Goal: Information Seeking & Learning: Find specific fact

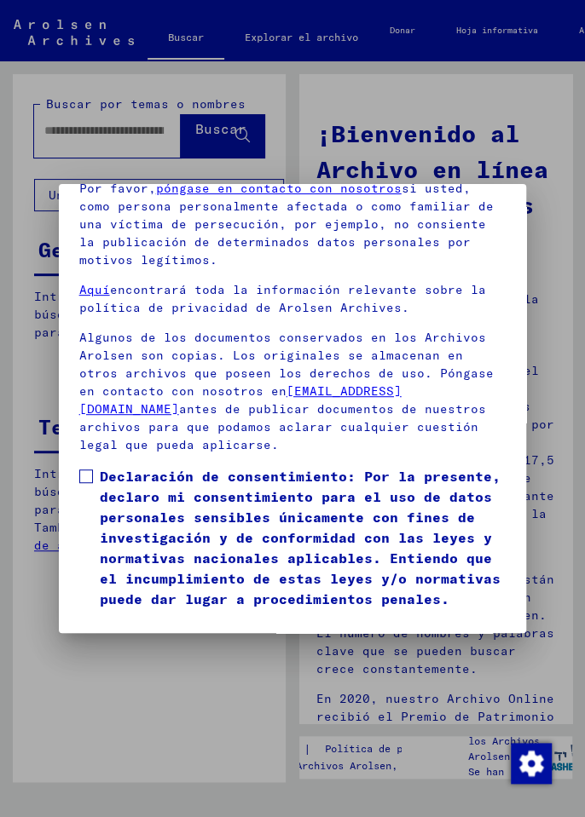
scroll to position [229, 0]
click at [90, 469] on span at bounding box center [86, 476] width 14 height 14
click at [188, 626] on font "Estoy de acuerdo" at bounding box center [155, 633] width 123 height 15
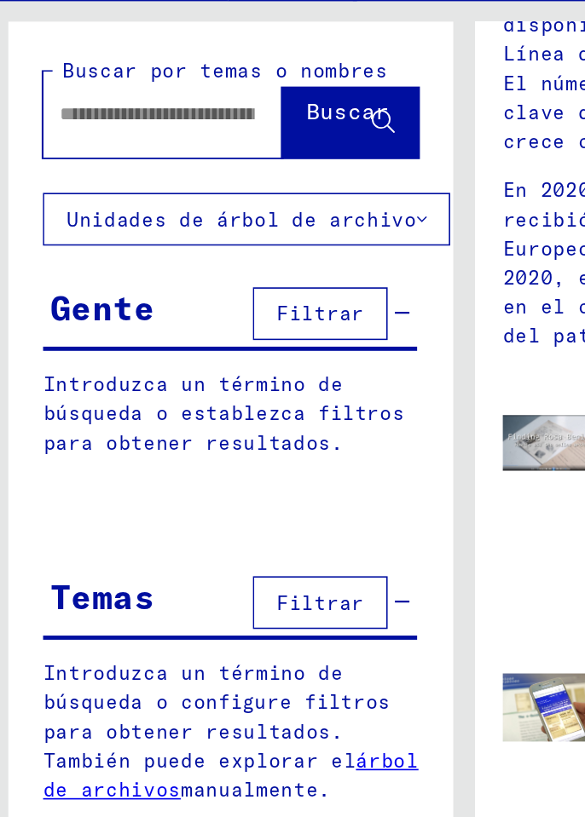
scroll to position [0, 0]
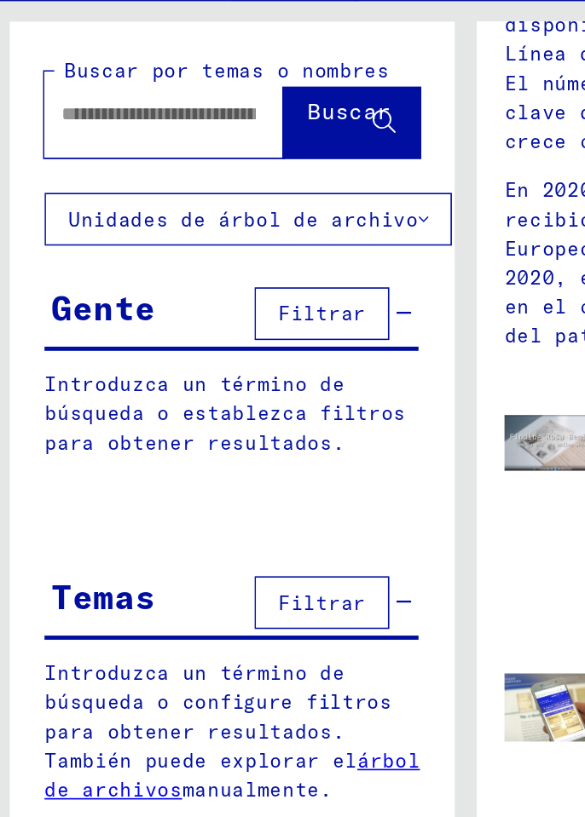
click at [123, 134] on input "text" at bounding box center [103, 131] width 119 height 18
type input "**********"
click at [204, 128] on font "Buscar" at bounding box center [220, 128] width 51 height 17
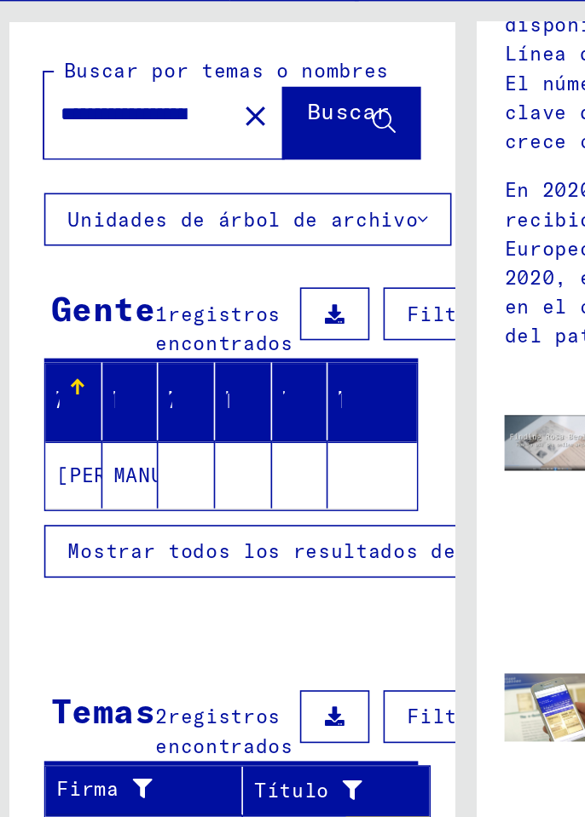
scroll to position [19, 0]
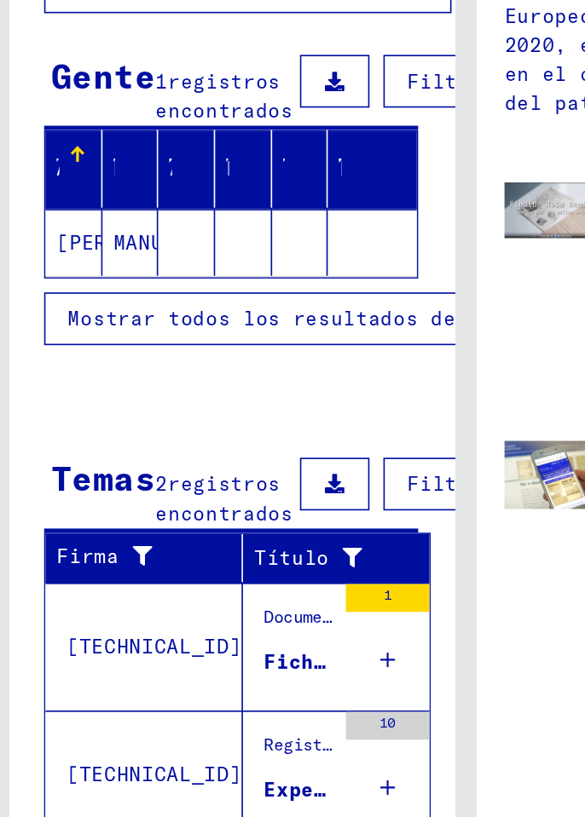
click at [193, 602] on font "Fichero personal [PERSON_NAME]" at bounding box center [284, 609] width 230 height 15
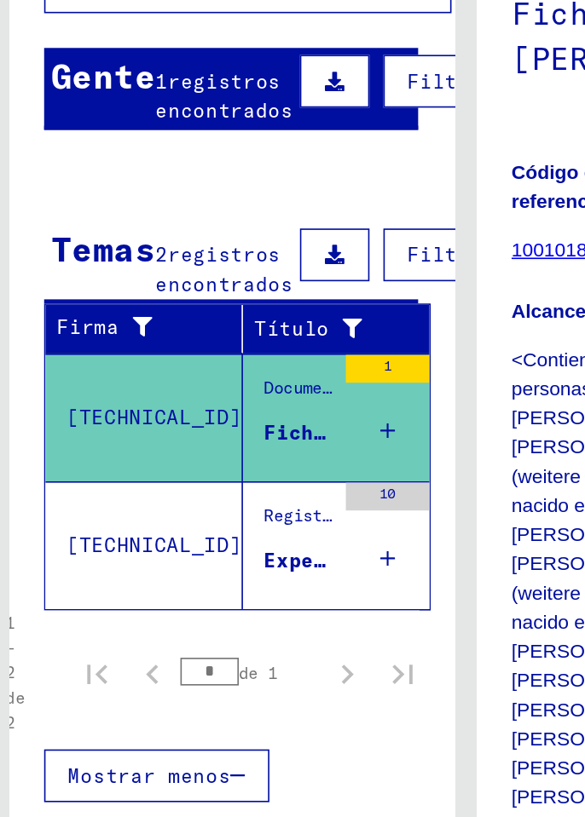
click at [193, 461] on font "Fichero personal [PERSON_NAME]" at bounding box center [284, 468] width 230 height 15
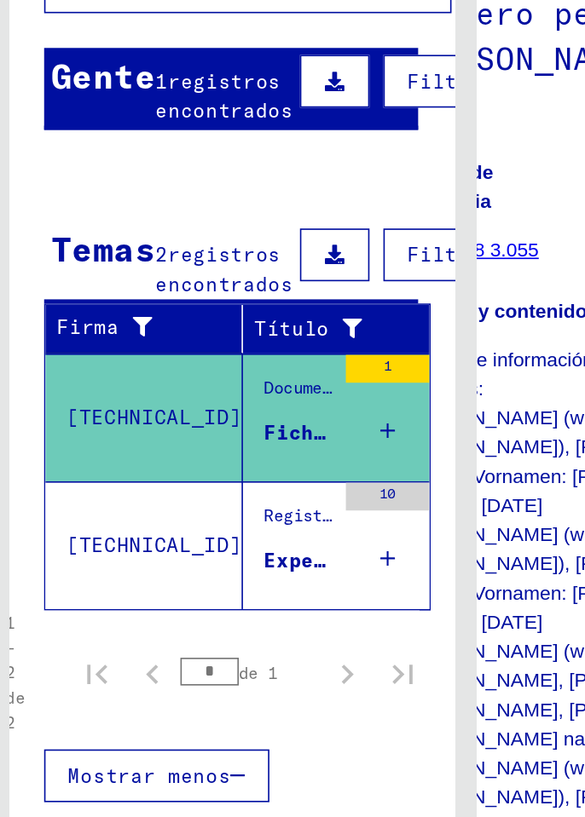
scroll to position [0, 89]
